Goal: Navigation & Orientation: Find specific page/section

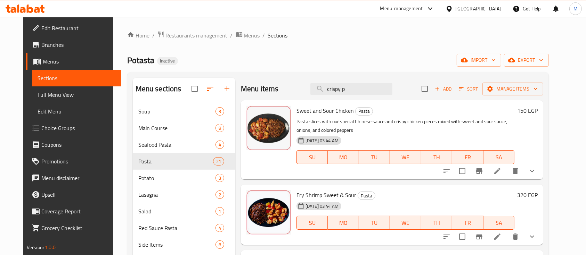
click at [24, 10] on icon at bounding box center [23, 10] width 6 height 6
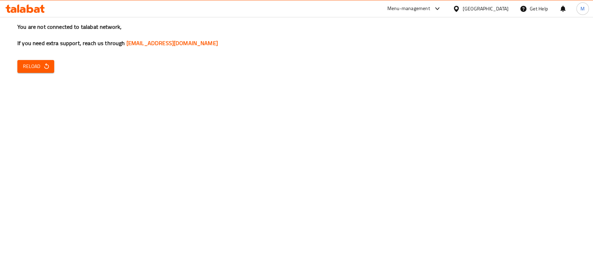
click at [43, 68] on icon "button" at bounding box center [46, 66] width 7 height 7
